Goal: Task Accomplishment & Management: Use online tool/utility

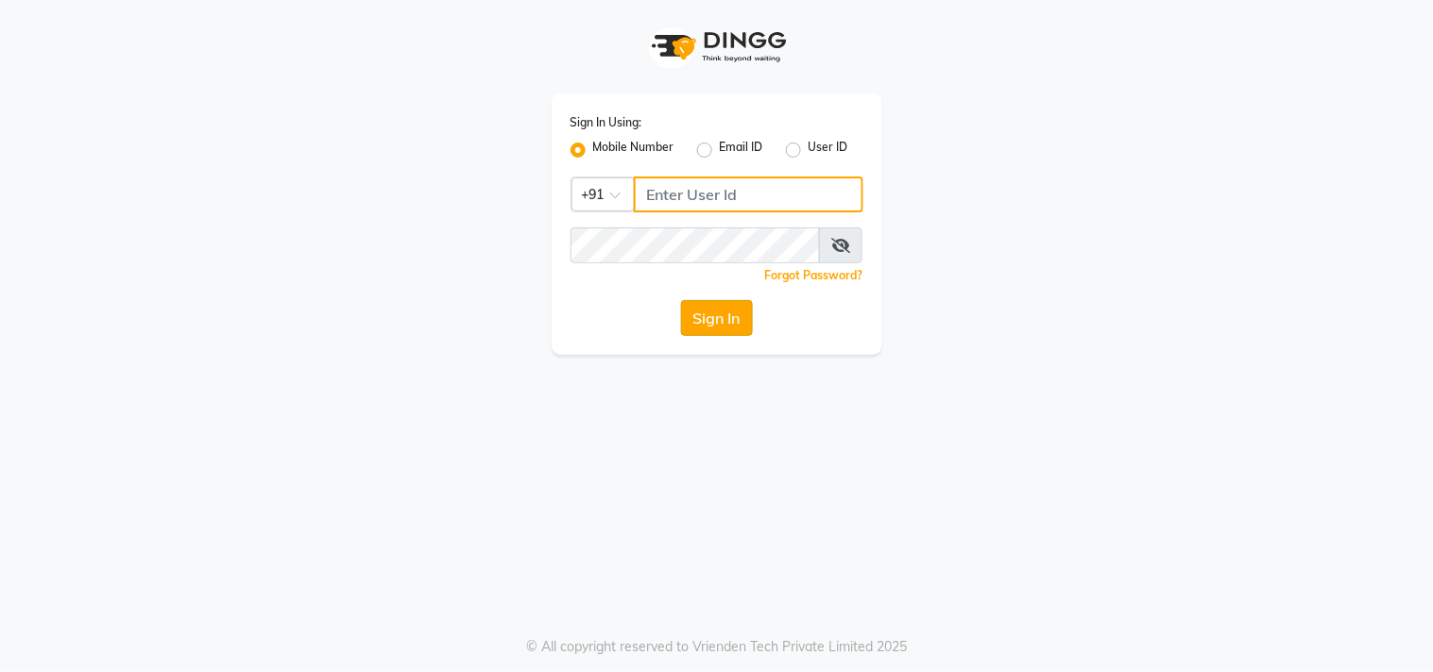
type input "9559808482"
click at [734, 305] on button "Sign In" at bounding box center [717, 318] width 72 height 36
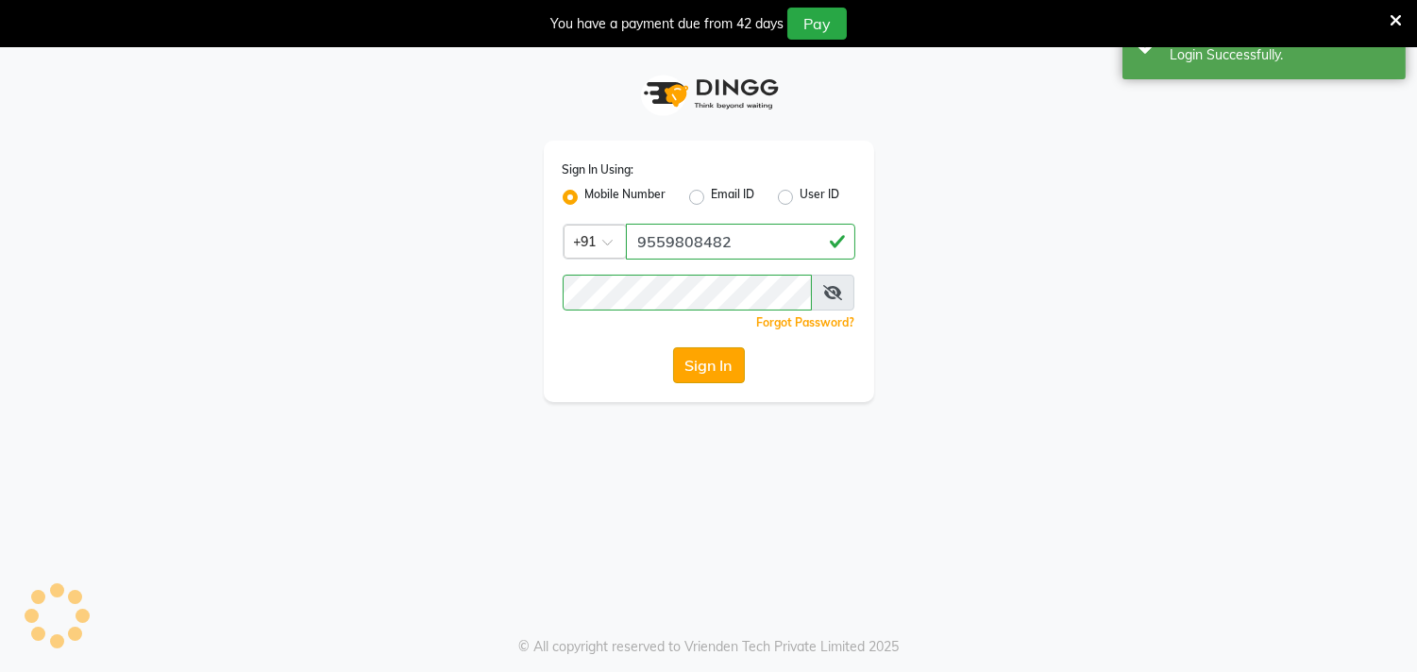
select select "service"
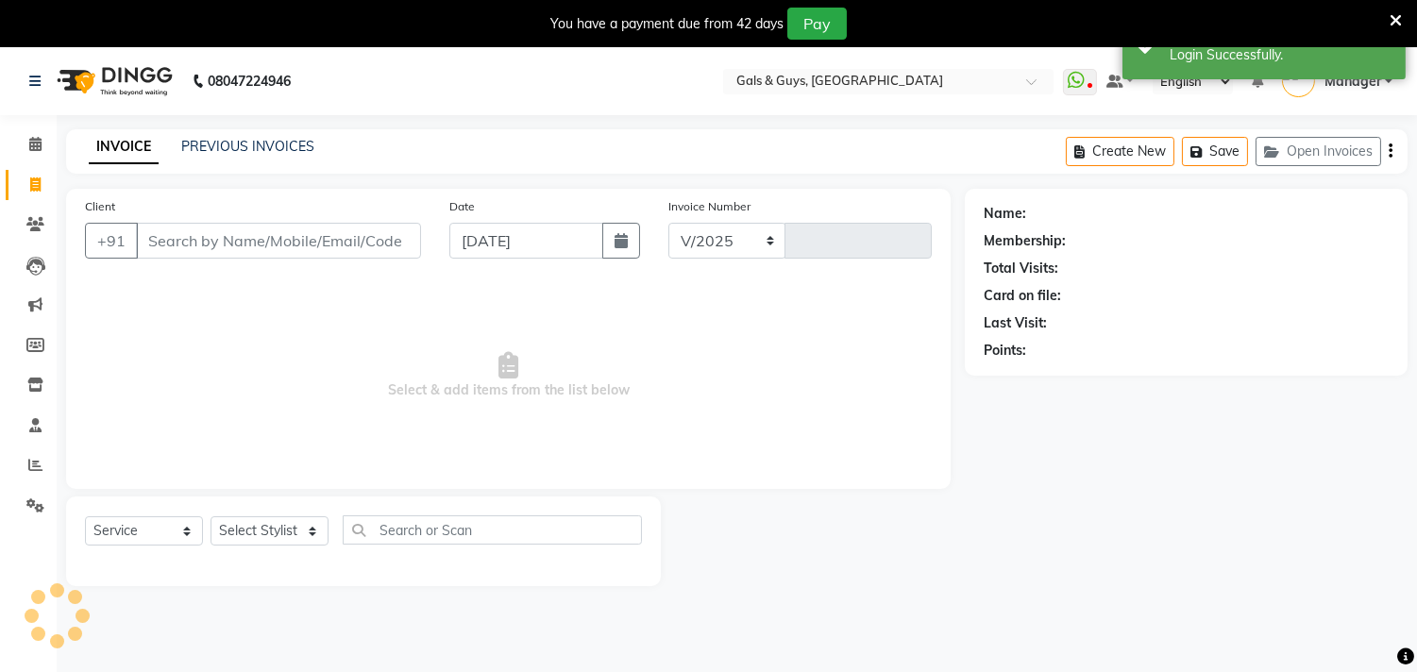
select select "7505"
type input "0743"
click at [293, 146] on link "PREVIOUS INVOICES" at bounding box center [247, 146] width 133 height 17
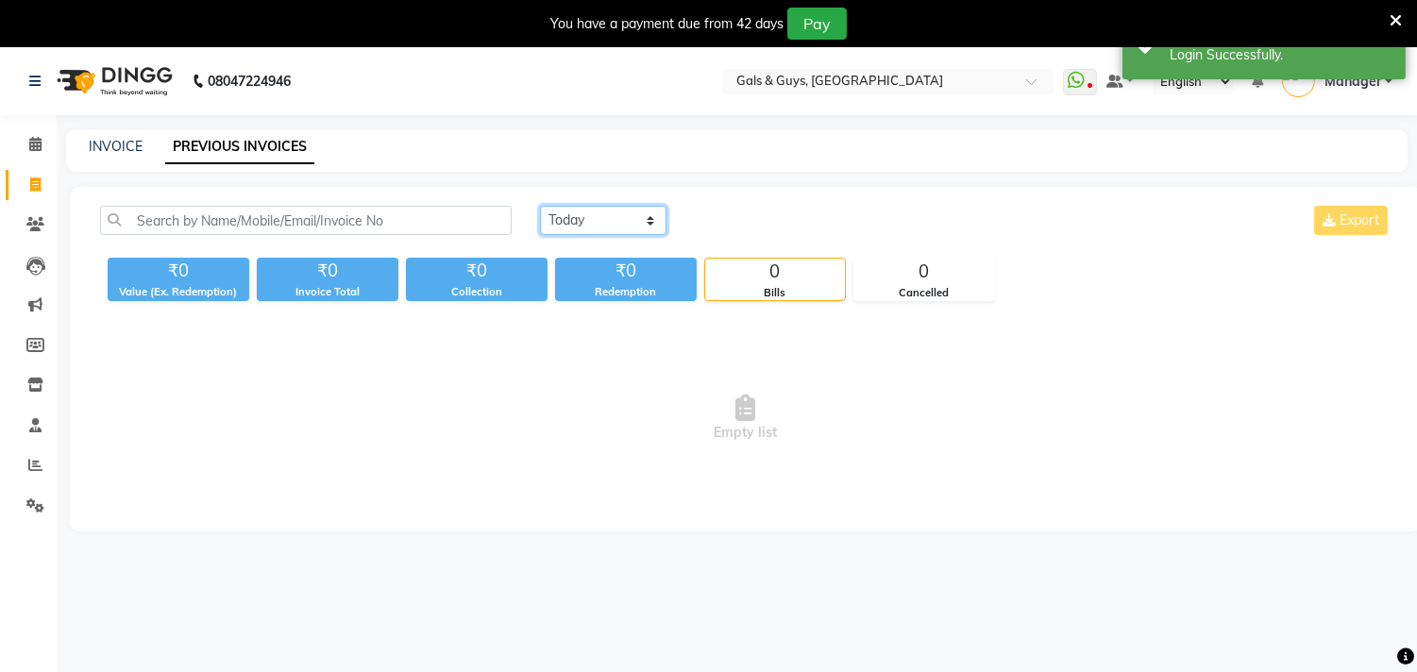
click at [621, 212] on select "Today Yesterday Custom Range" at bounding box center [603, 220] width 127 height 29
select select "yesterday"
click at [540, 206] on select "Today Yesterday Custom Range" at bounding box center [603, 220] width 127 height 29
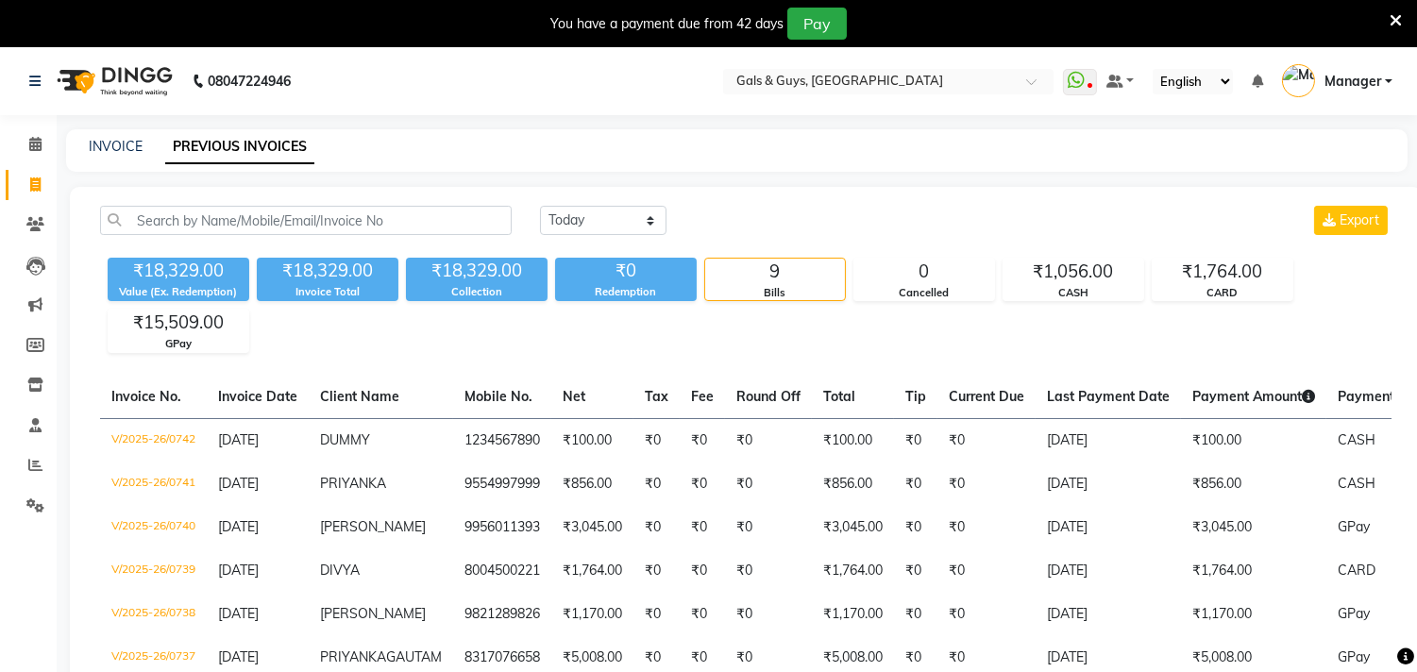
click at [1399, 16] on icon at bounding box center [1396, 20] width 12 height 17
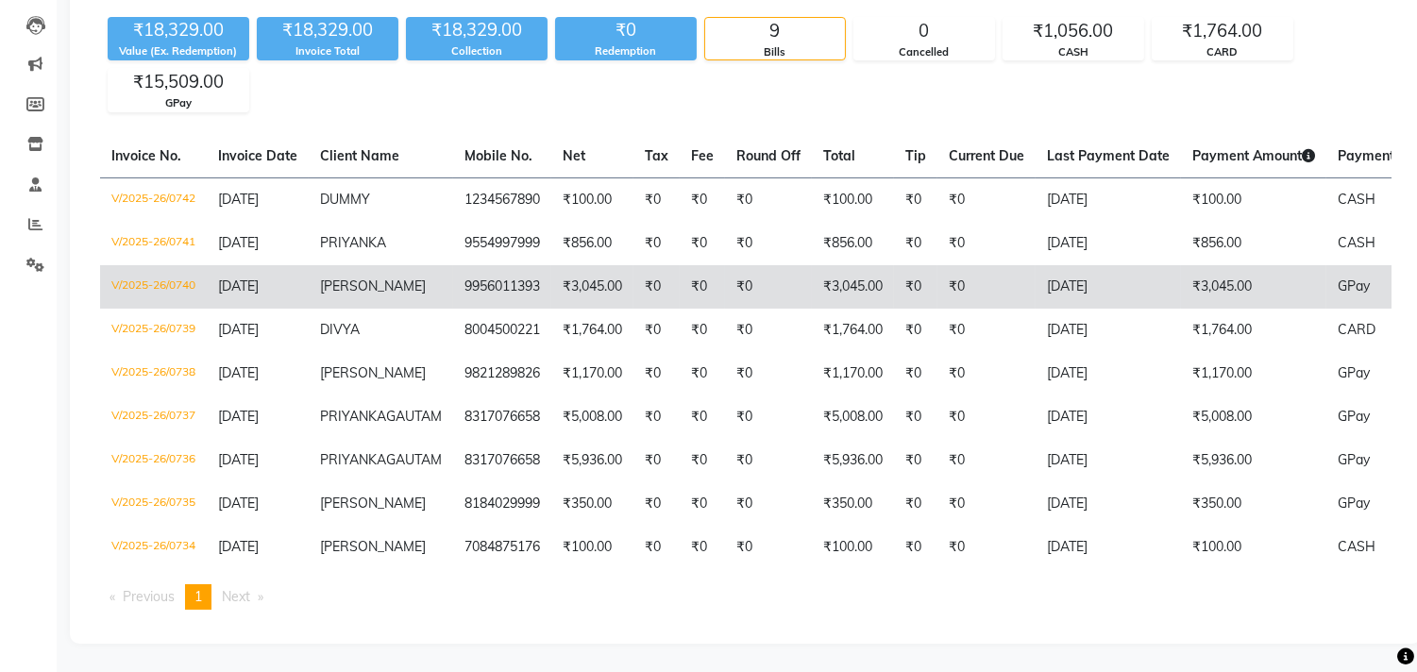
scroll to position [139, 0]
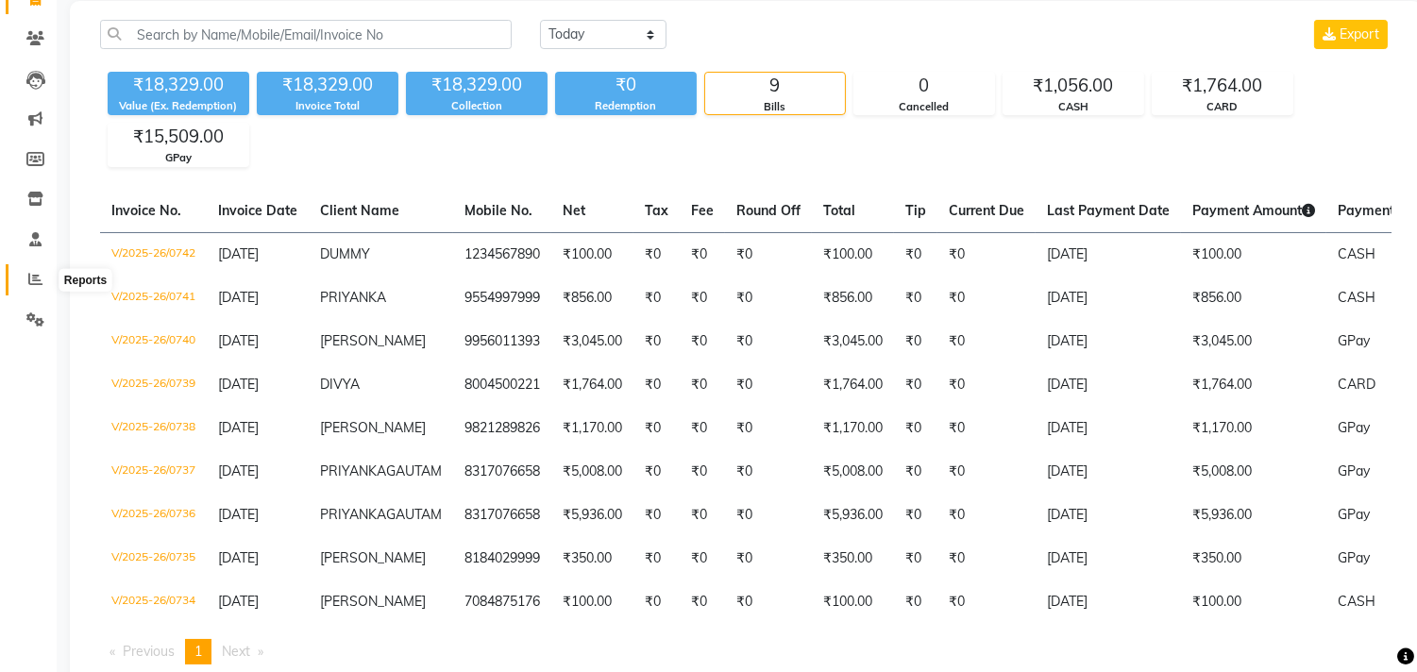
click at [34, 274] on icon at bounding box center [35, 279] width 14 height 14
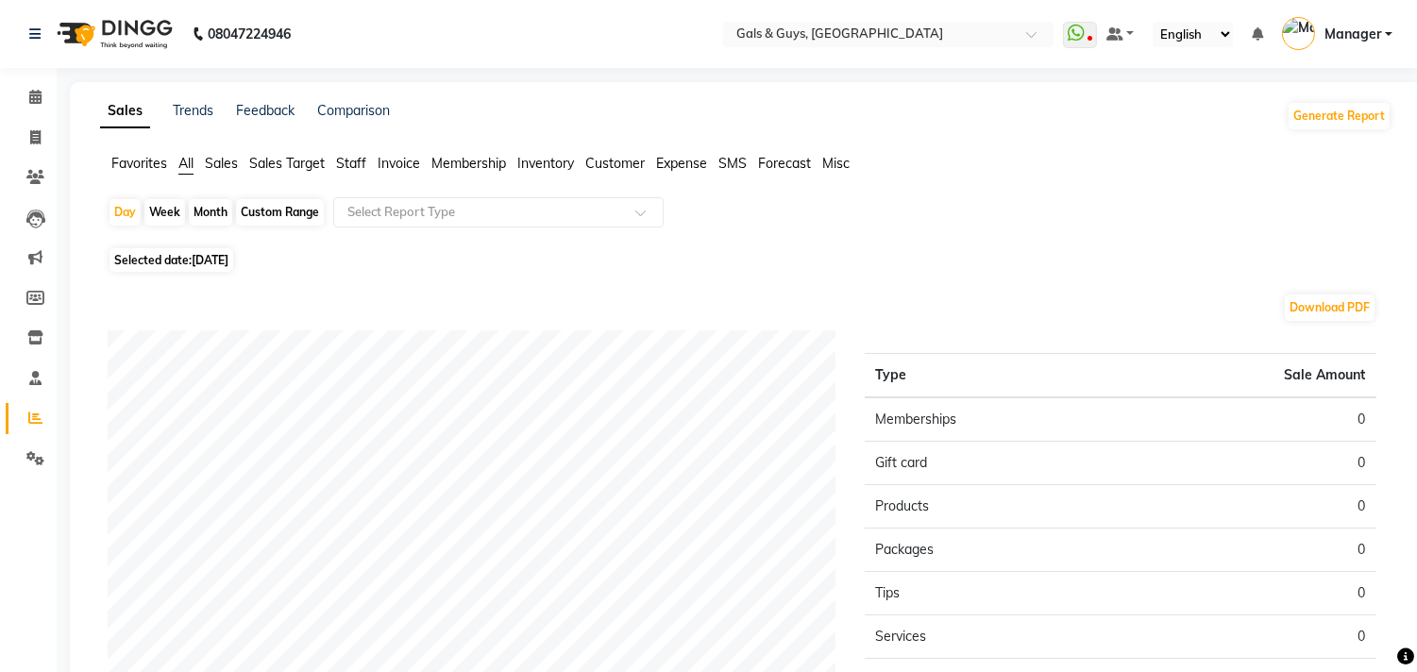
click at [211, 259] on span "[DATE]" at bounding box center [210, 260] width 37 height 14
select select "9"
select select "2025"
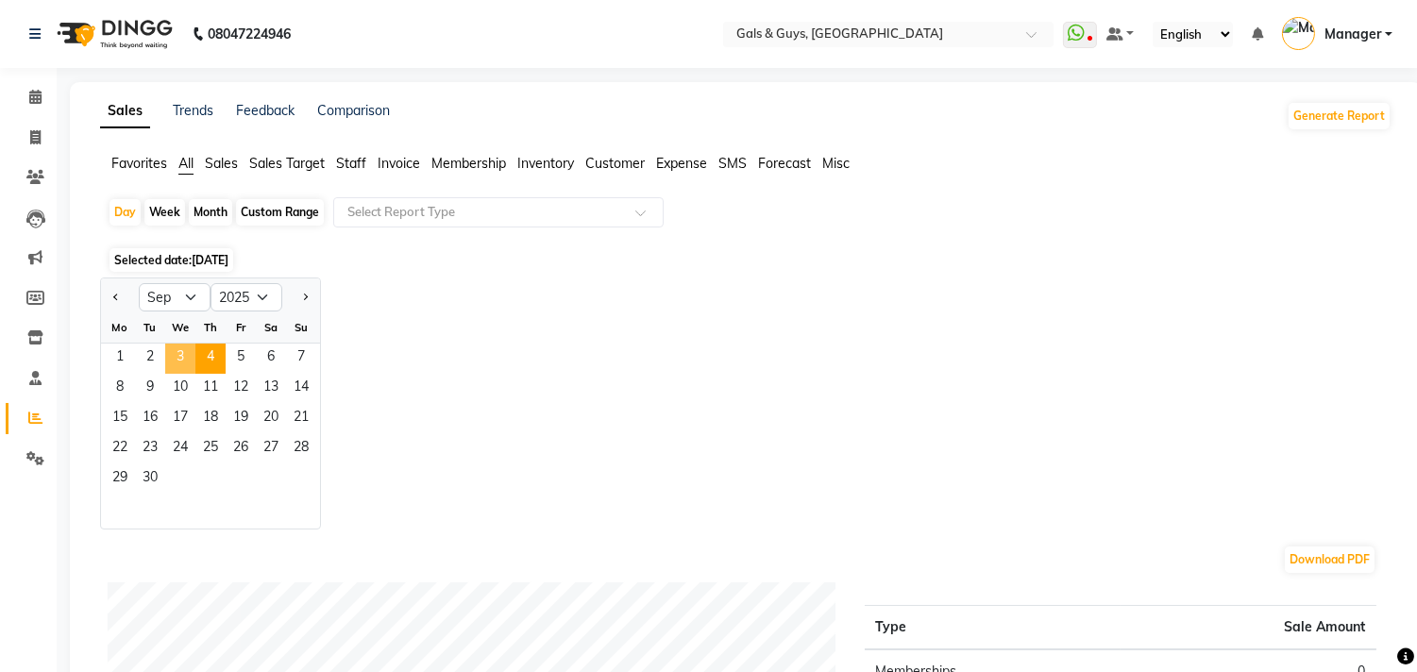
click at [180, 346] on span "3" at bounding box center [180, 359] width 30 height 30
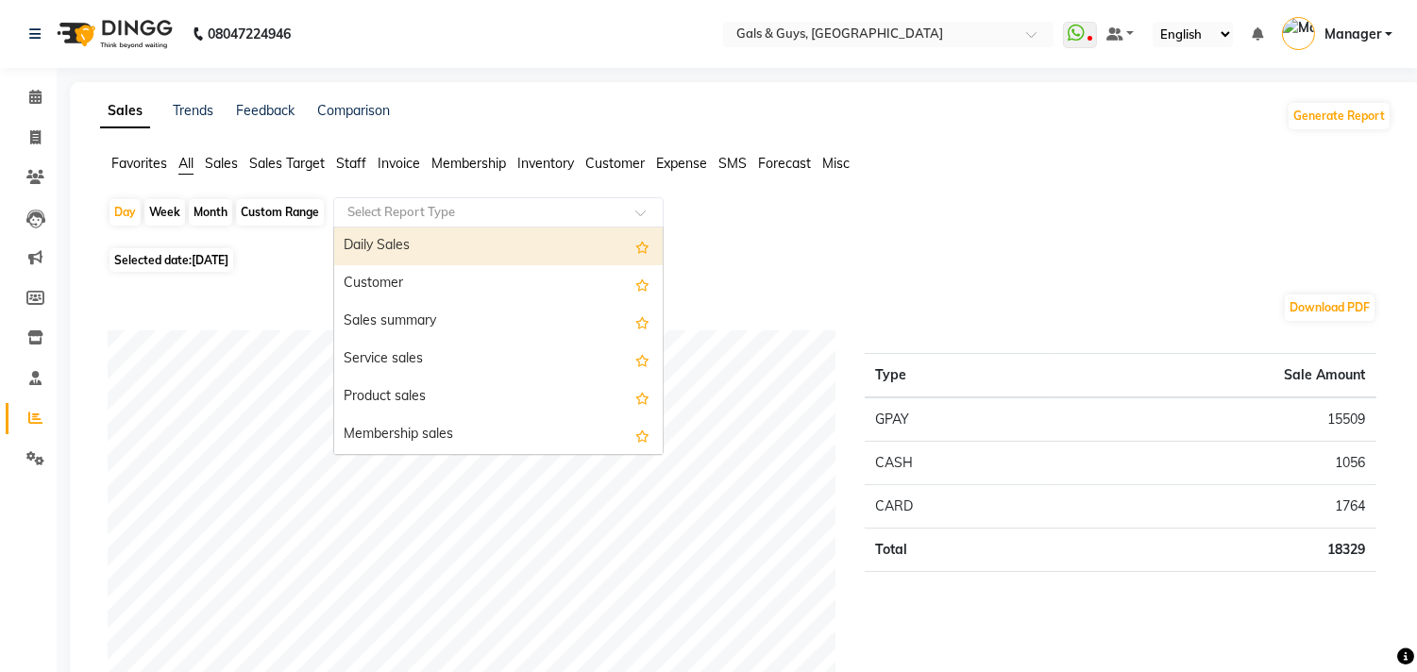
click at [413, 215] on input "text" at bounding box center [480, 212] width 272 height 19
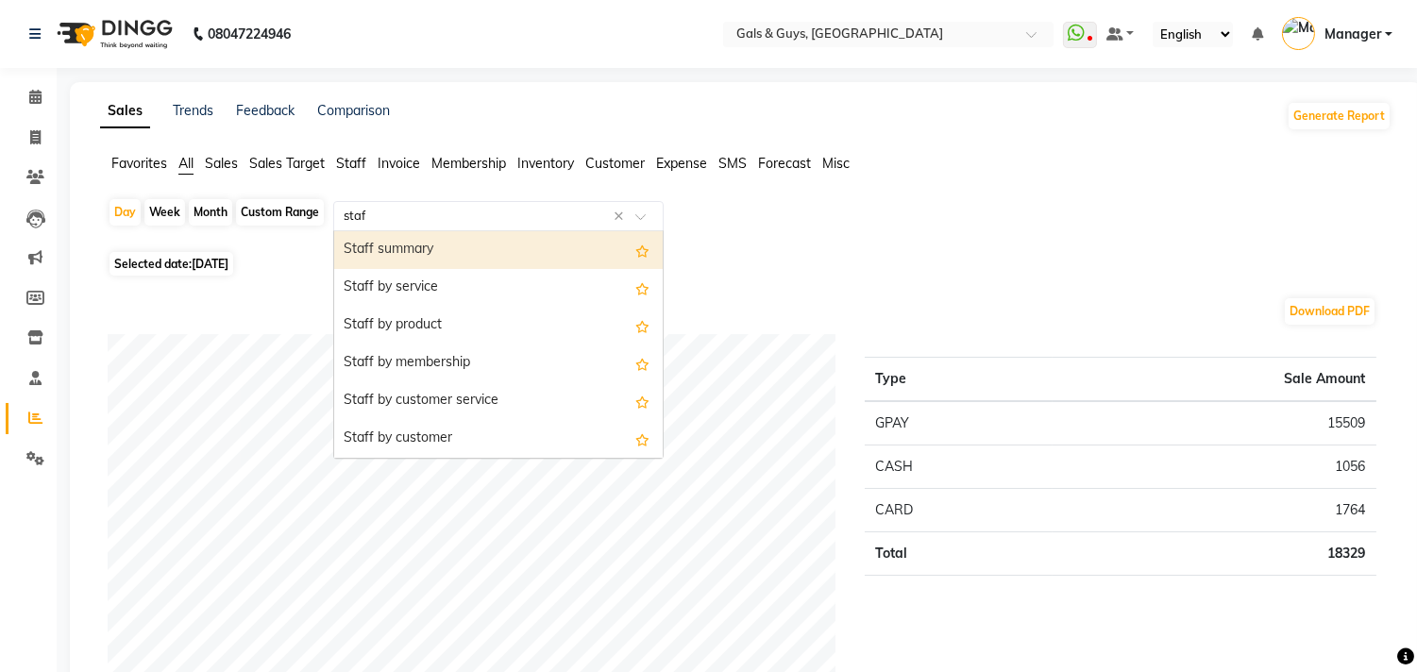
type input "staff"
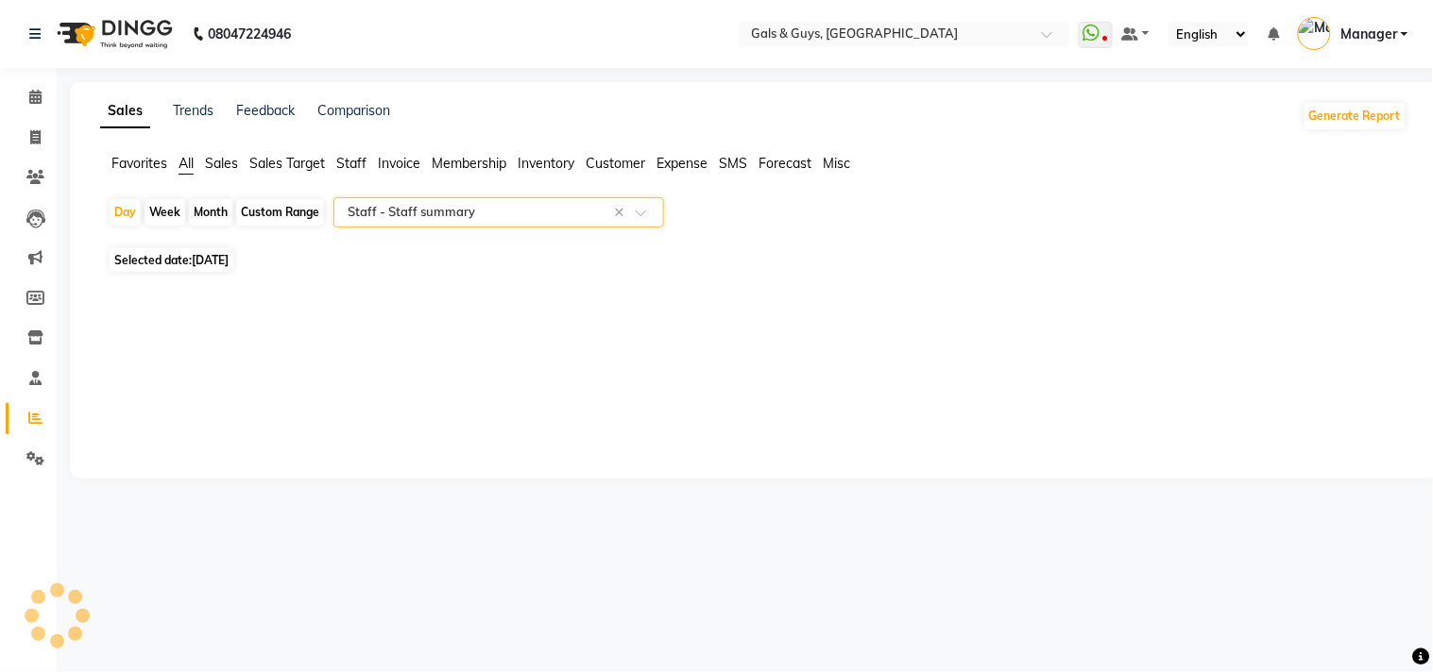
select select "full_report"
select select "csv"
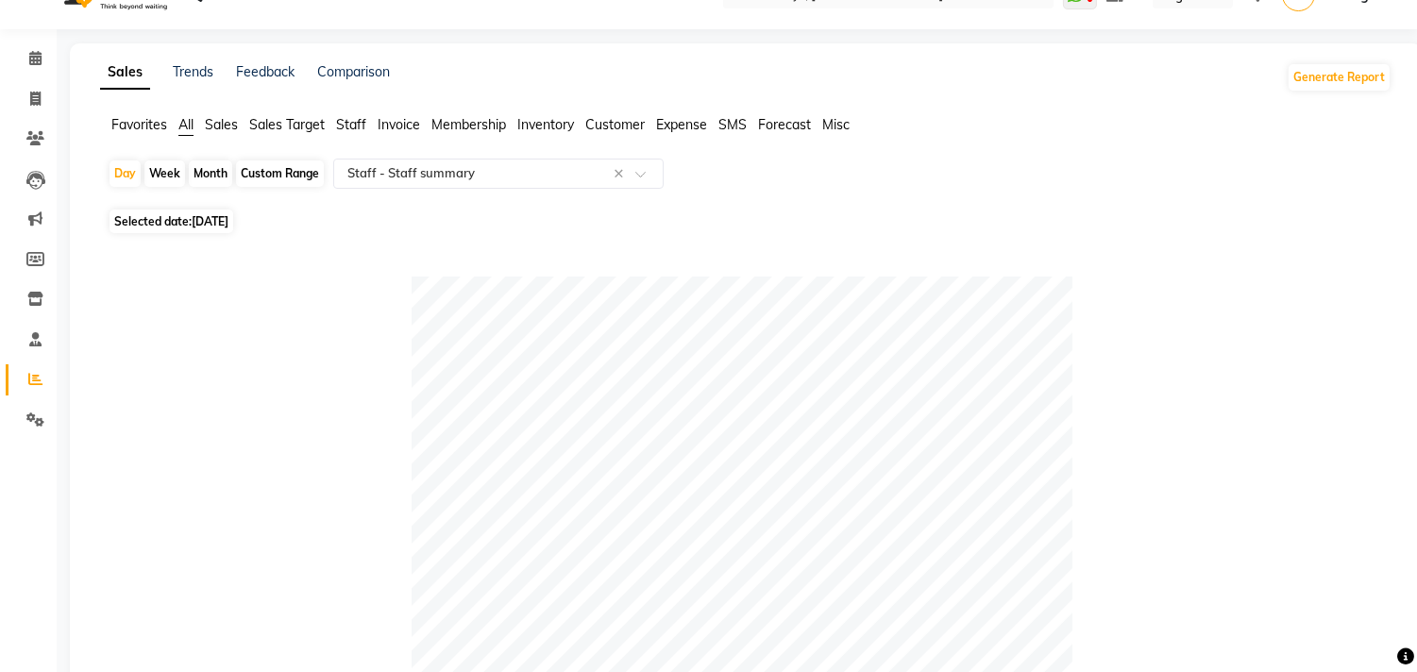
scroll to position [2, 0]
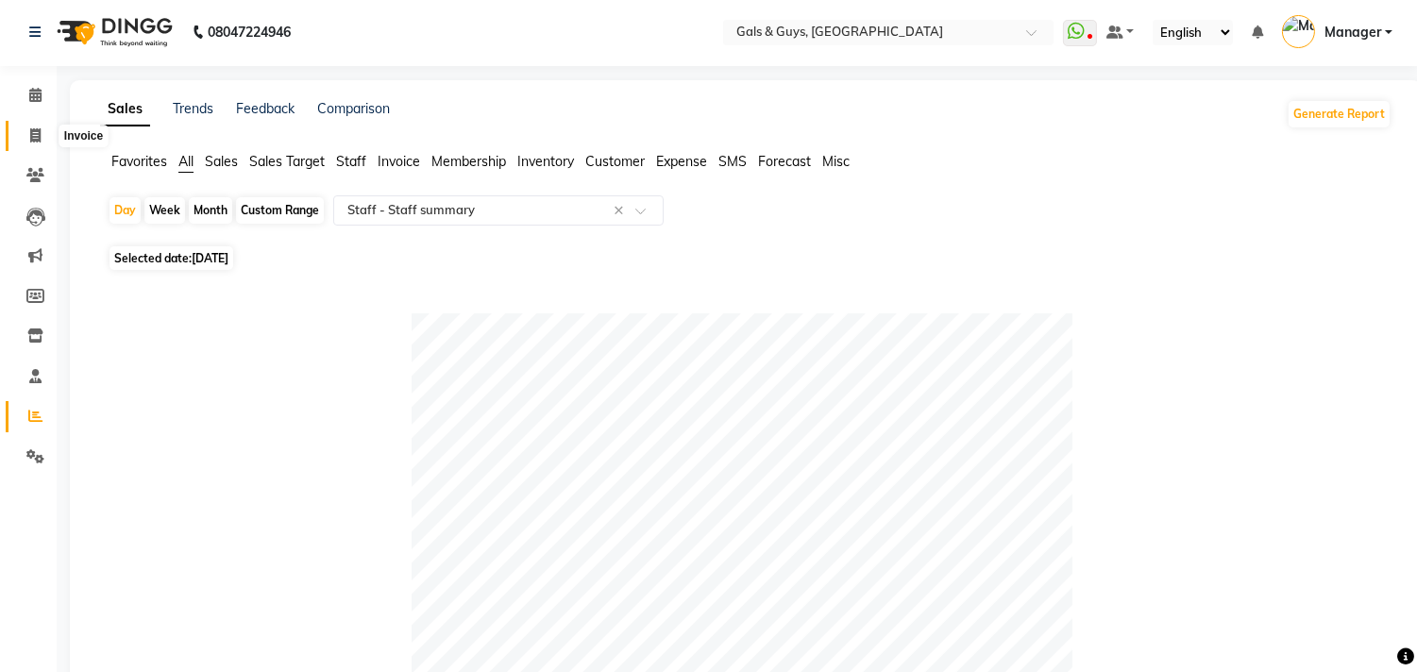
click at [42, 129] on span at bounding box center [35, 137] width 33 height 22
select select "service"
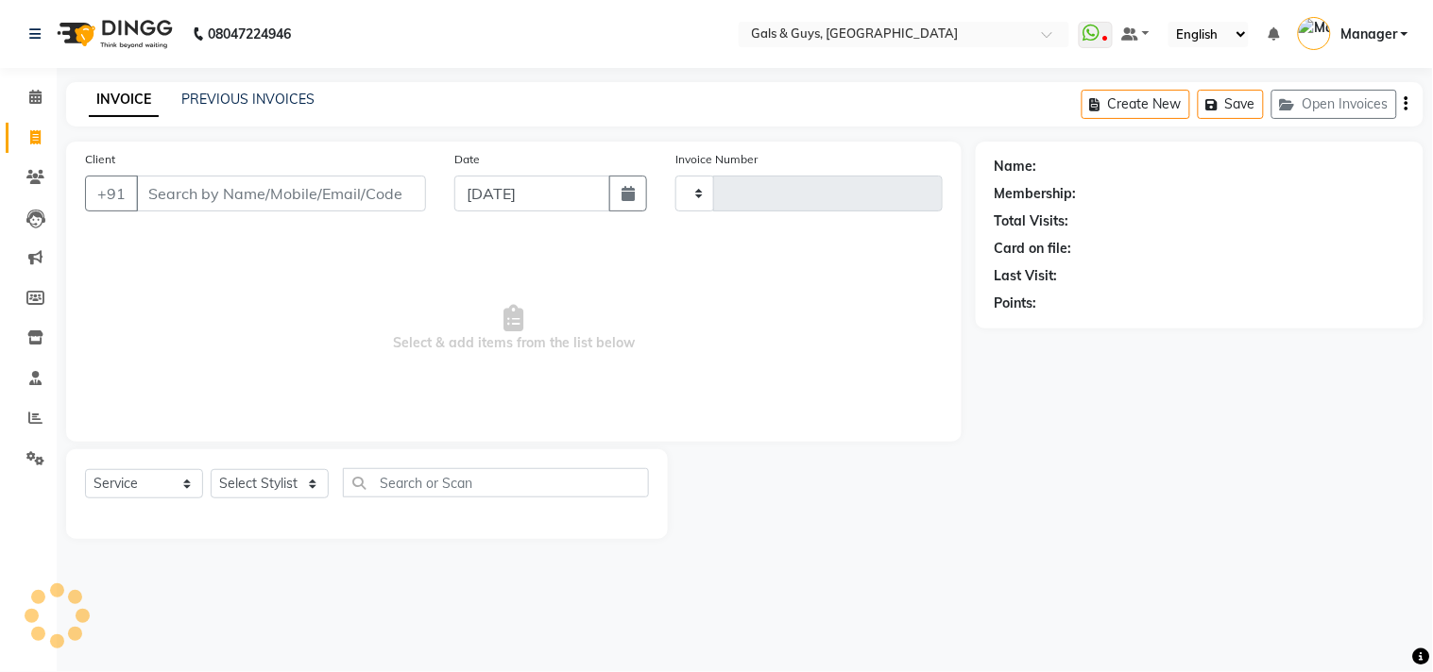
type input "0743"
select select "7505"
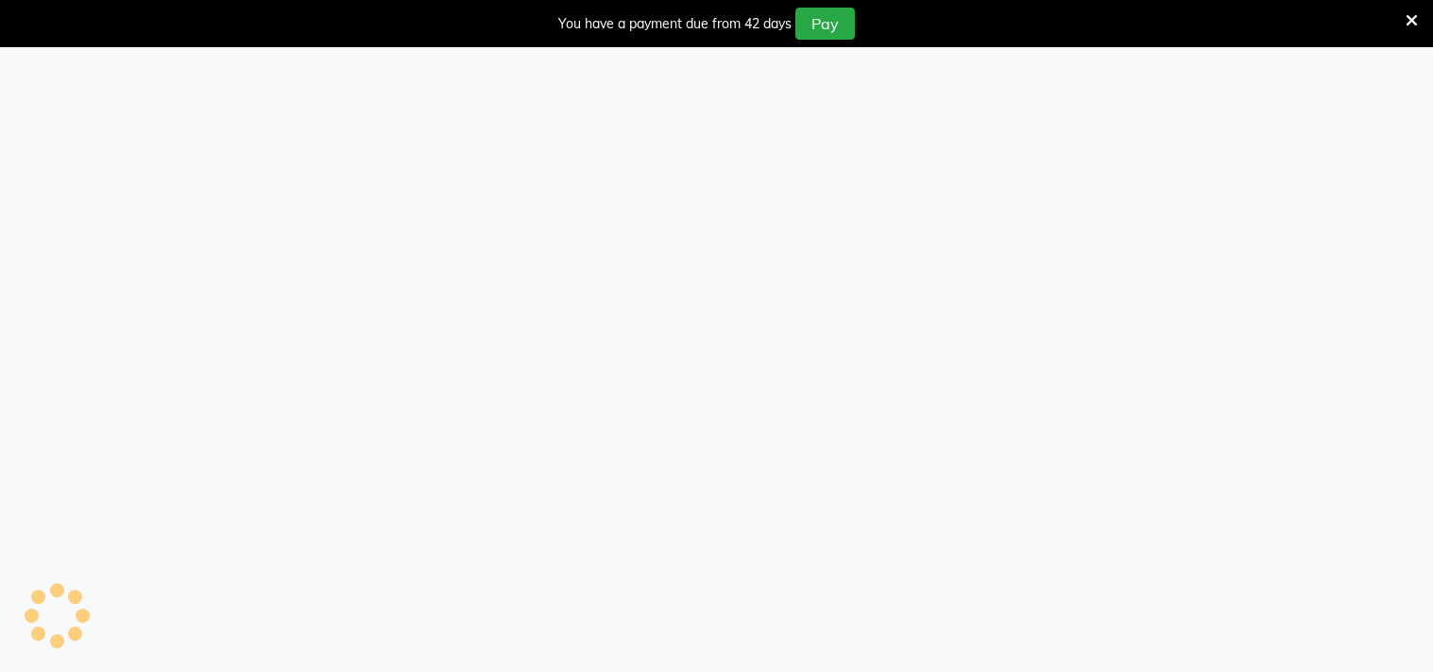
select select "7505"
select select "service"
